Goal: Task Accomplishment & Management: Use online tool/utility

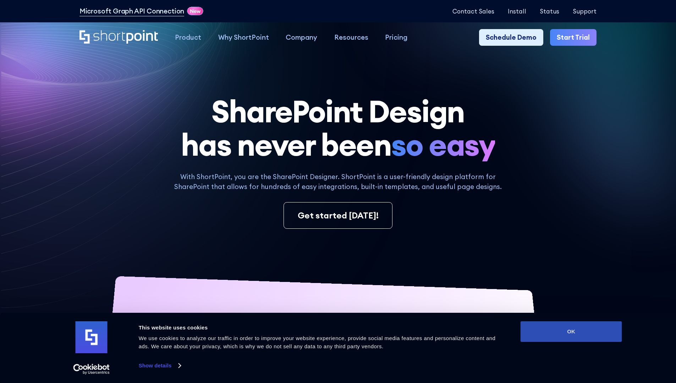
click at [571, 332] on button "OK" at bounding box center [570, 331] width 101 height 21
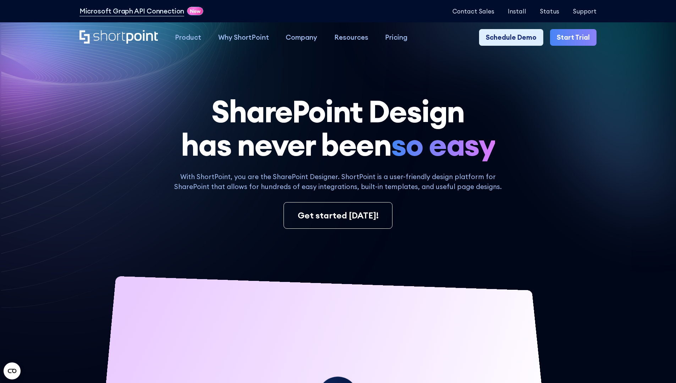
click at [575, 38] on link "Start Trial" at bounding box center [573, 37] width 46 height 17
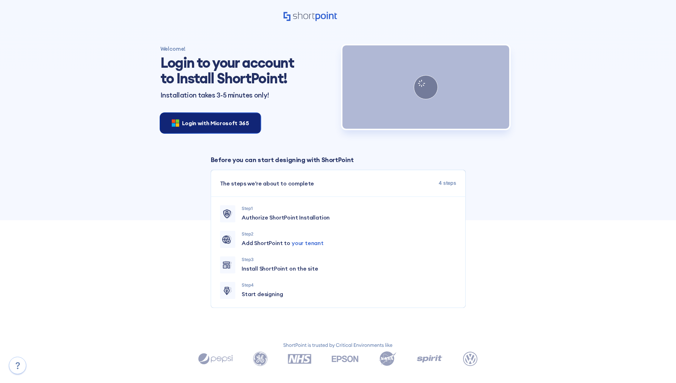
click at [208, 123] on span "Login with Microsoft 365" at bounding box center [215, 123] width 67 height 9
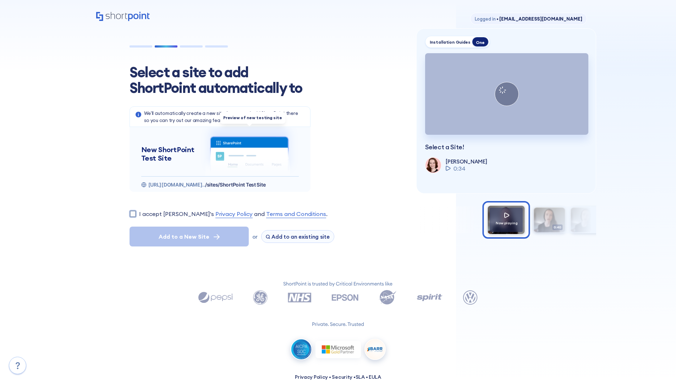
click at [133, 214] on input "I accept [PERSON_NAME]'s Privacy Policy and Terms and Conditions ." at bounding box center [132, 213] width 7 height 7
checkbox input "true"
click at [189, 237] on span "Add to a New Site" at bounding box center [184, 236] width 51 height 9
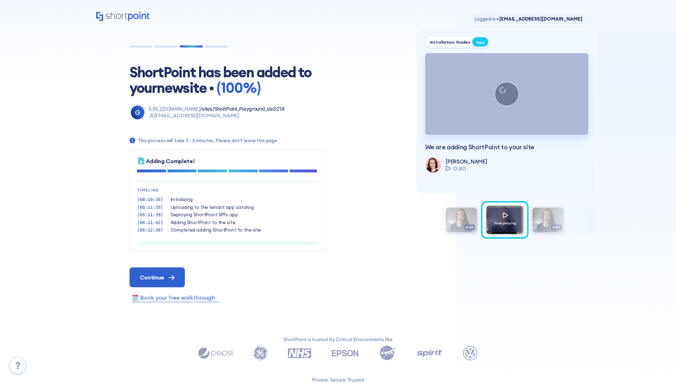
scroll to position [22, 0]
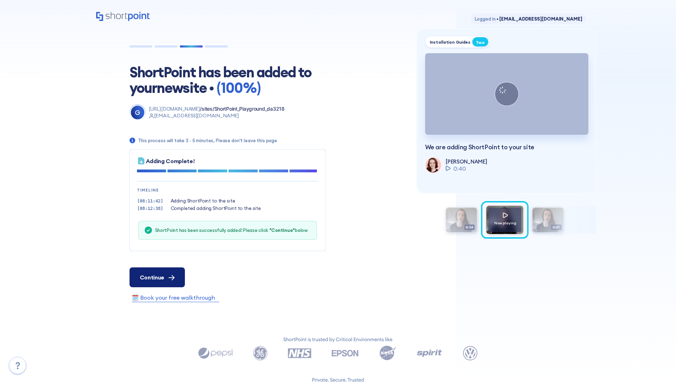
click at [157, 277] on span "Continue" at bounding box center [152, 277] width 24 height 9
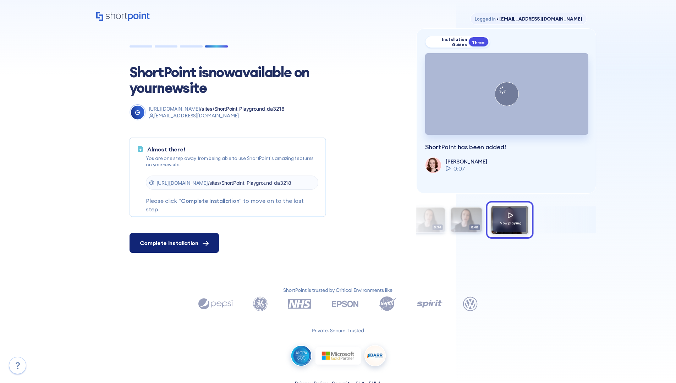
click at [173, 243] on span "Complete Installation" at bounding box center [169, 243] width 59 height 9
